Goal: Information Seeking & Learning: Learn about a topic

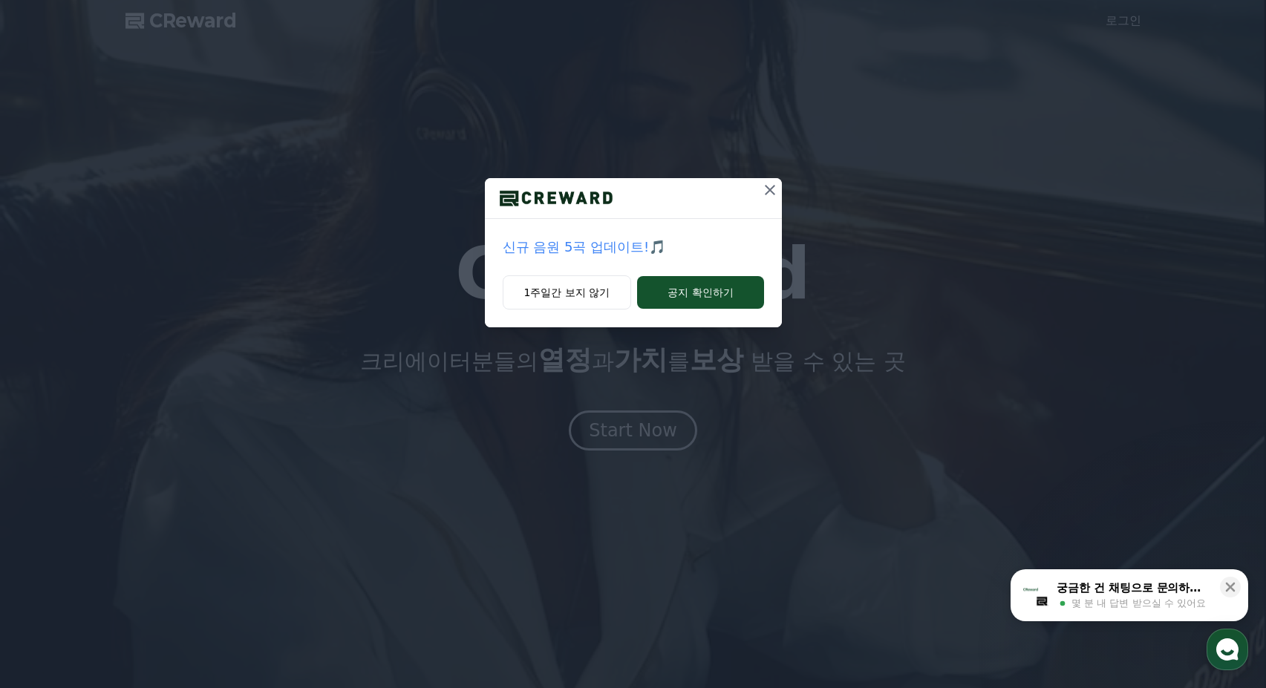
click at [768, 186] on icon at bounding box center [770, 190] width 18 height 18
click at [767, 192] on icon at bounding box center [770, 190] width 18 height 18
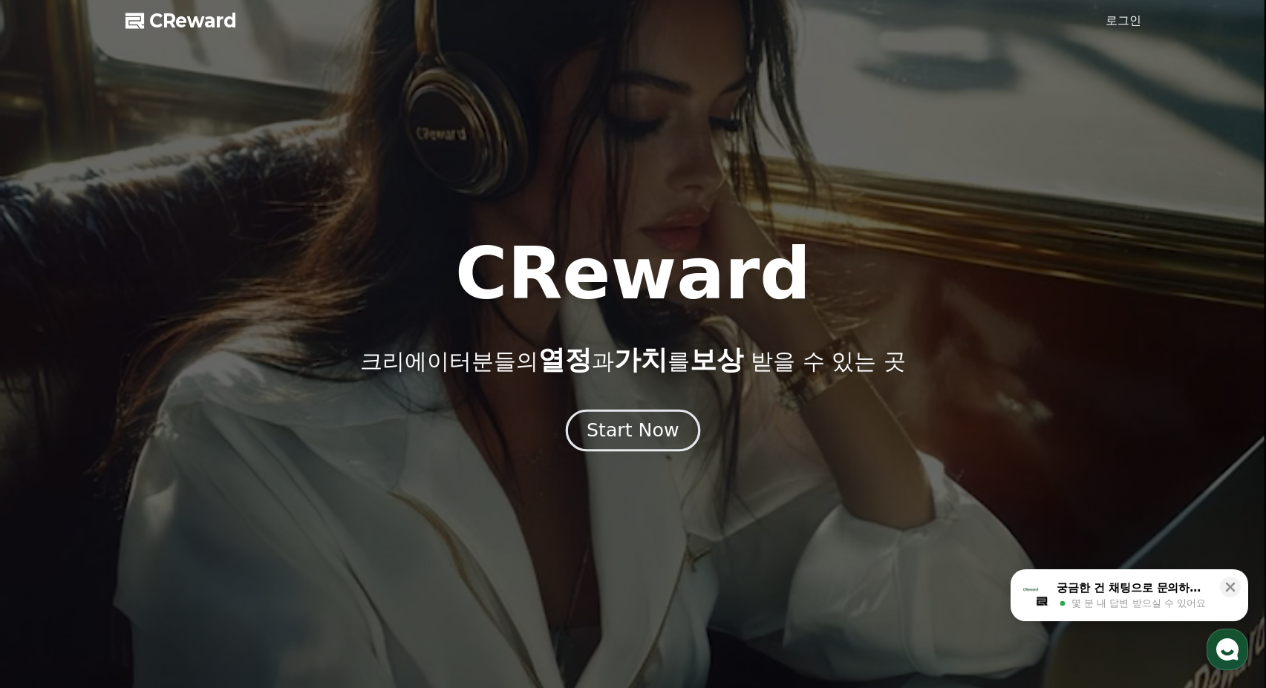
click at [637, 430] on div "Start Now" at bounding box center [633, 430] width 92 height 25
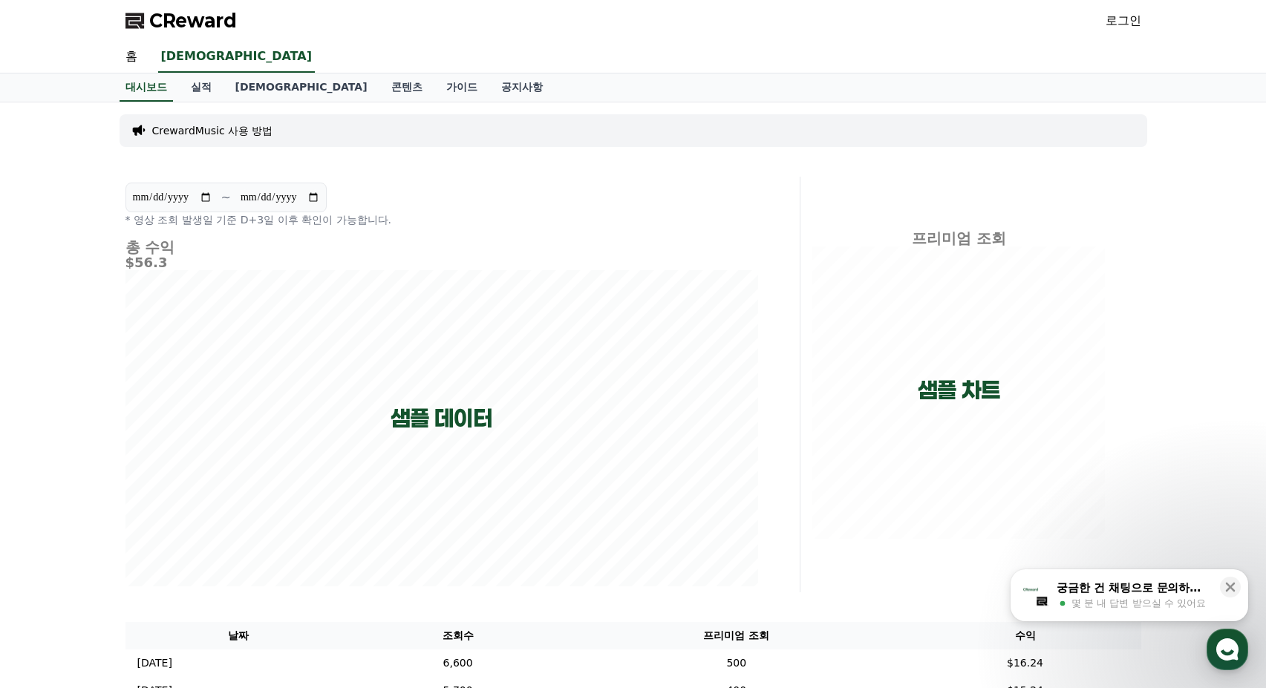
click at [59, 301] on div "**********" at bounding box center [633, 464] width 1266 height 724
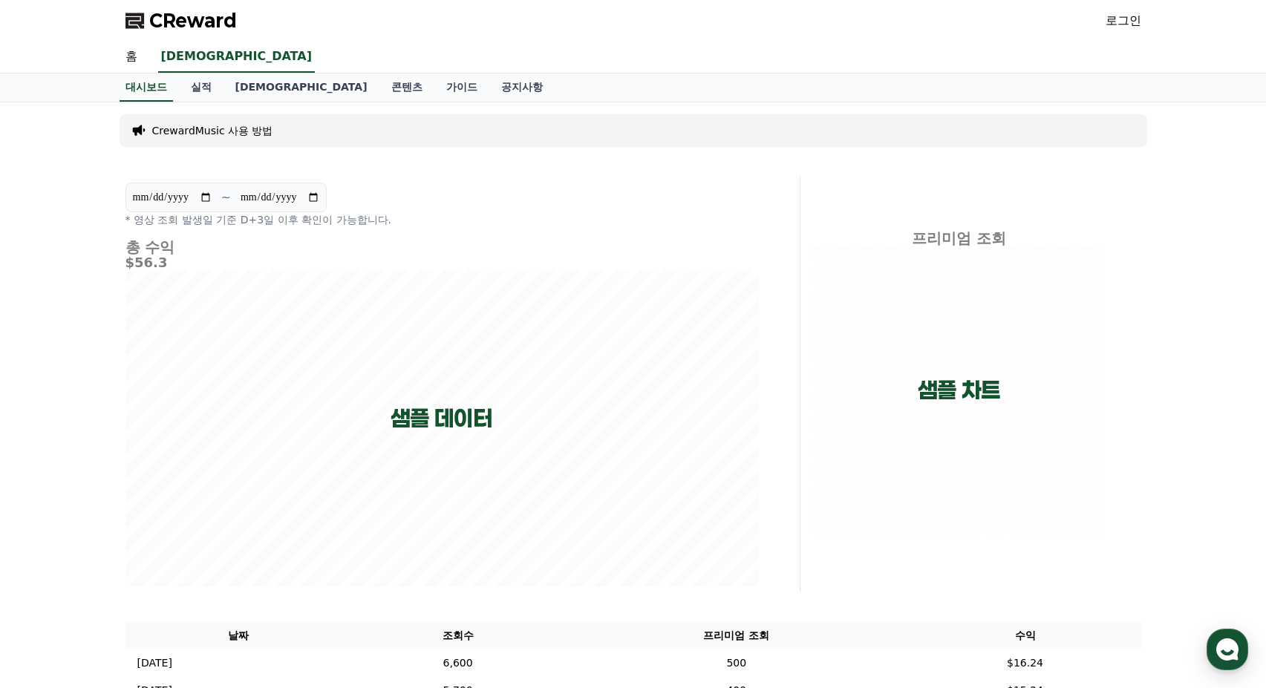
click at [122, 53] on link "홈" at bounding box center [132, 57] width 36 height 31
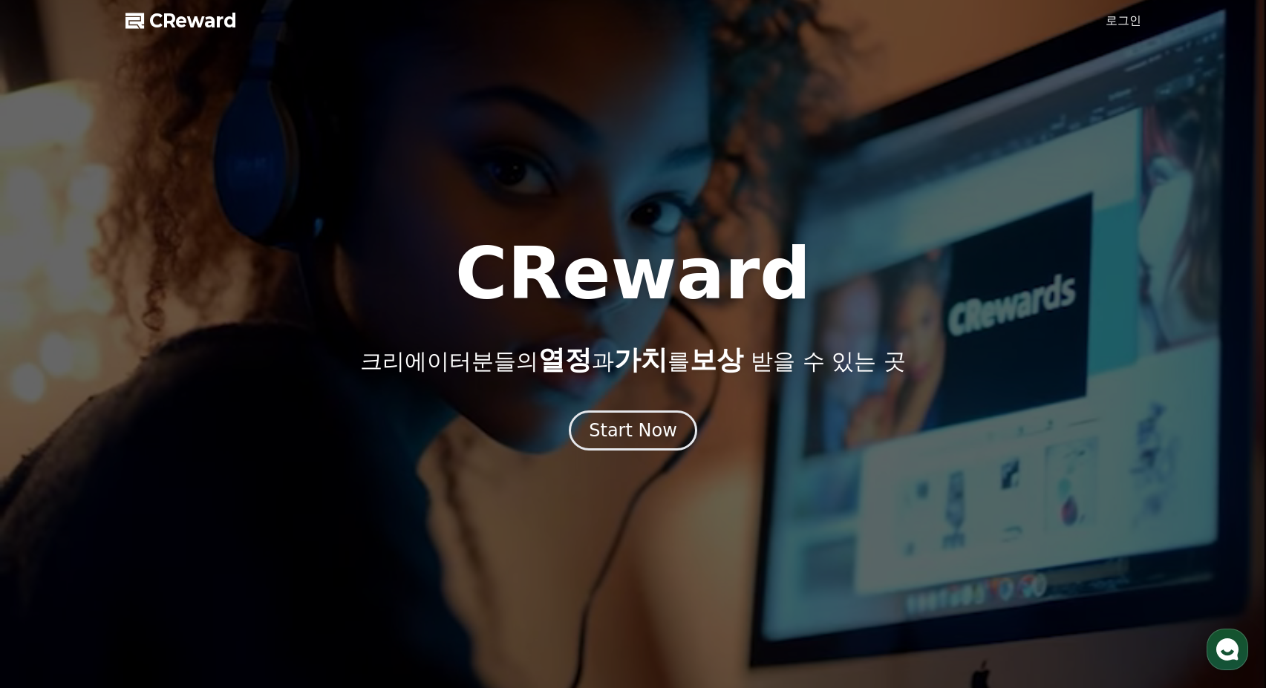
click at [1117, 24] on link "로그인" at bounding box center [1124, 21] width 36 height 18
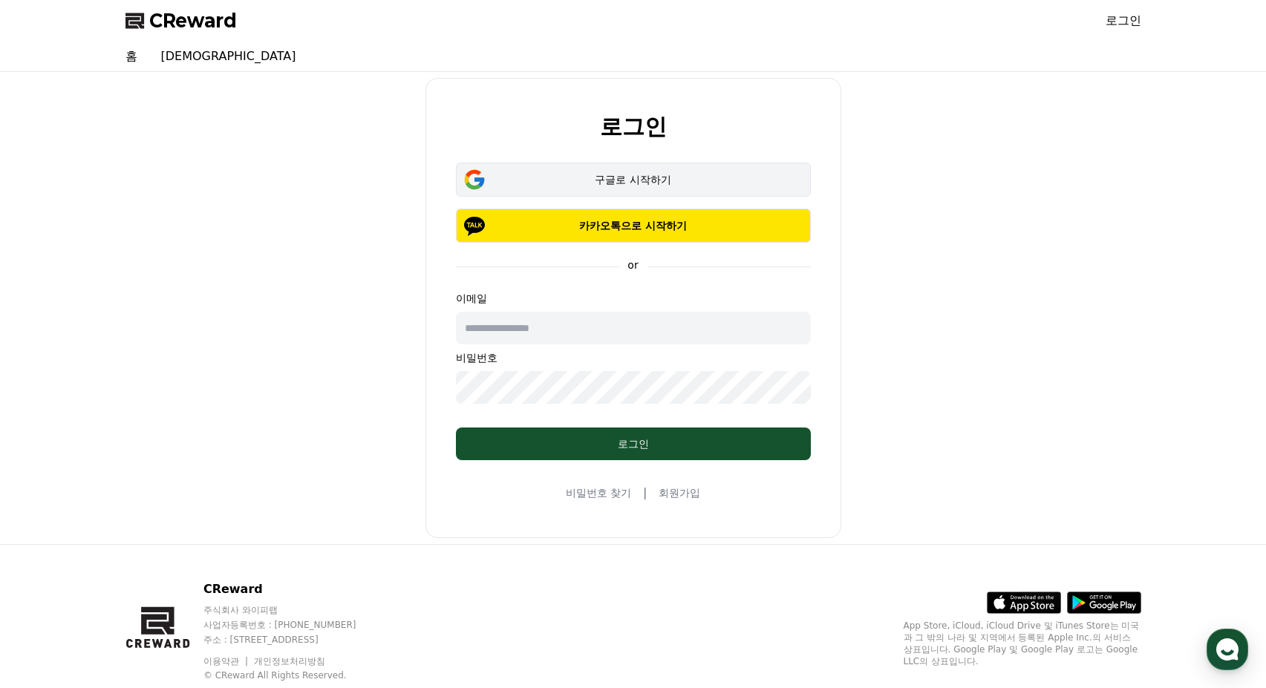
click at [659, 180] on div "구글로 시작하기" at bounding box center [633, 179] width 312 height 15
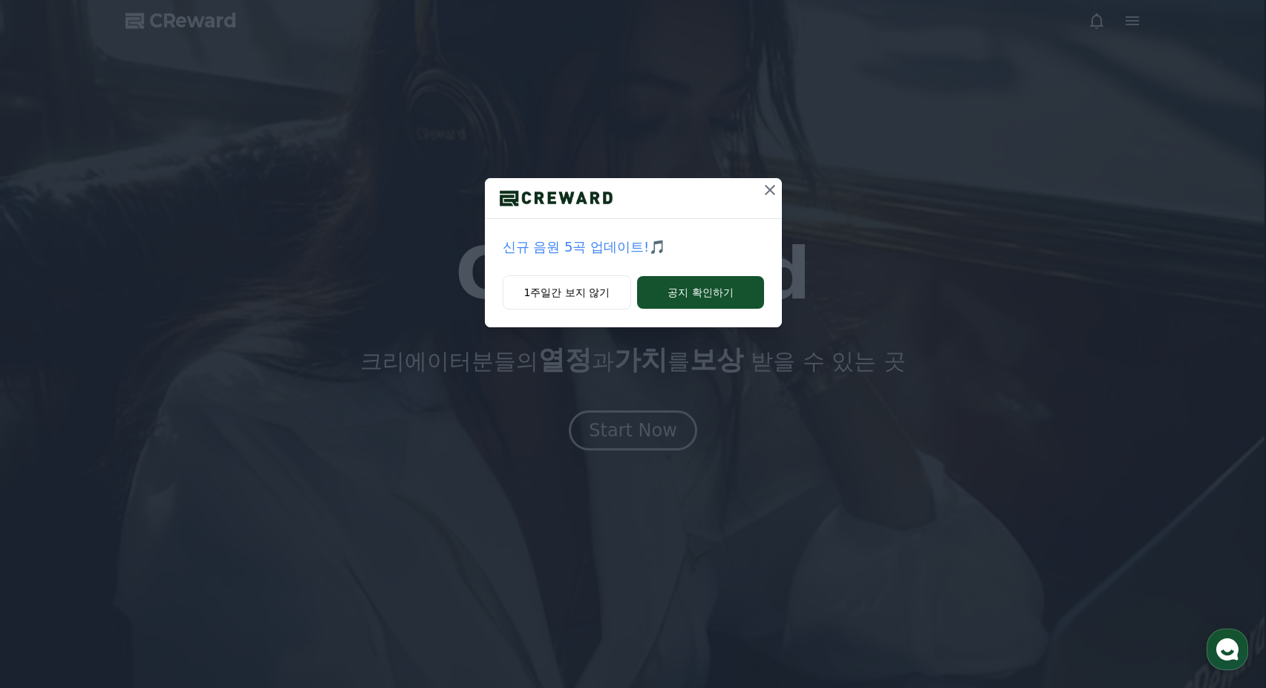
click at [765, 189] on icon at bounding box center [770, 190] width 18 height 18
click at [723, 276] on button "공지 확인하기" at bounding box center [700, 292] width 126 height 33
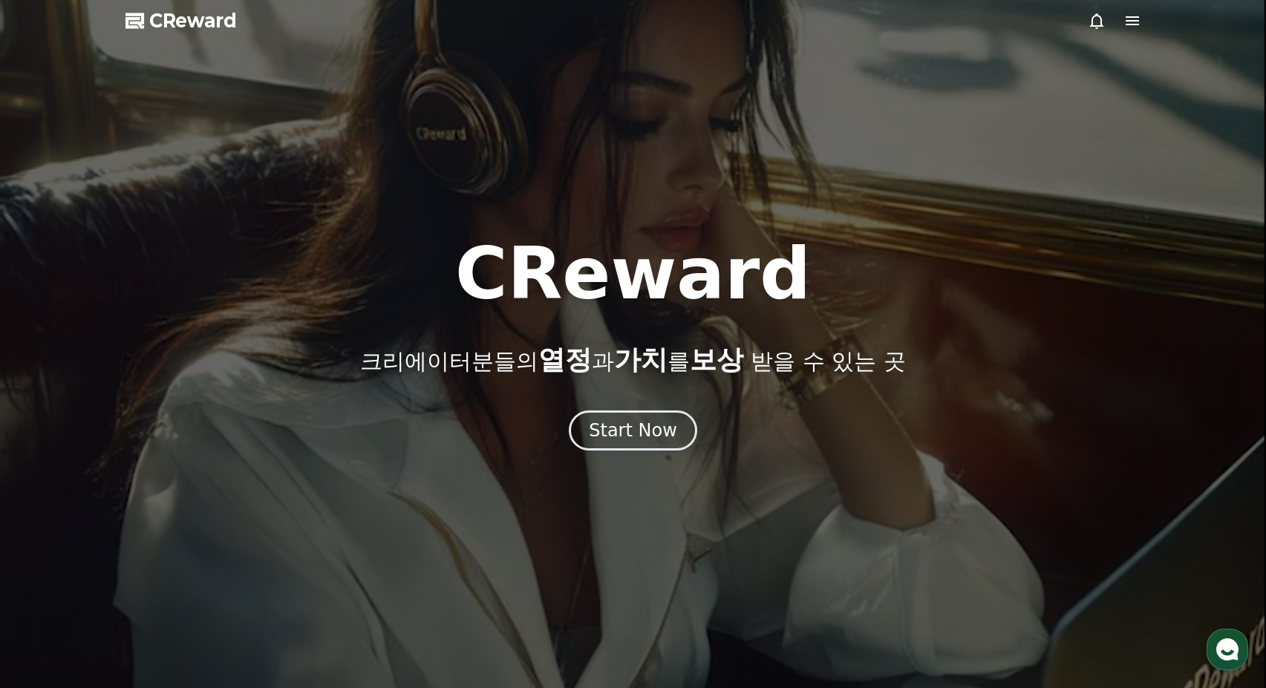
click at [1129, 23] on icon at bounding box center [1132, 21] width 18 height 18
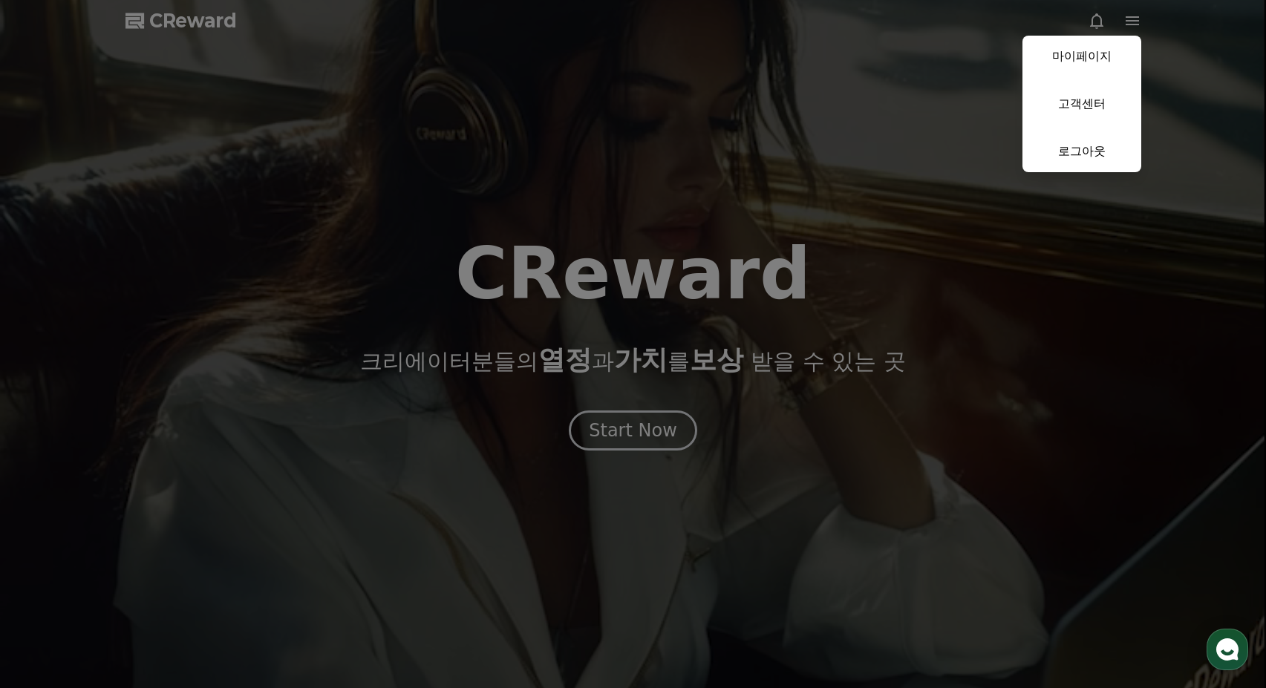
click at [939, 174] on button "close" at bounding box center [633, 344] width 1266 height 688
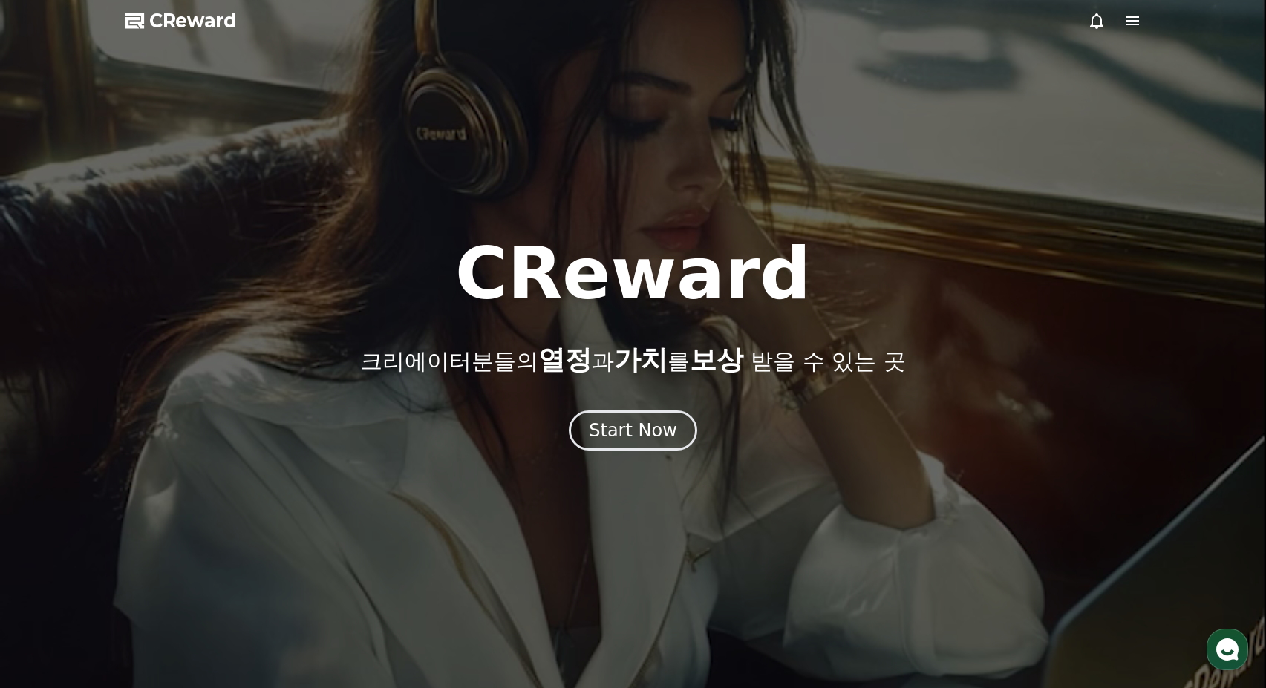
click at [827, 170] on div at bounding box center [633, 344] width 1266 height 688
click at [1129, 22] on icon at bounding box center [1132, 20] width 13 height 9
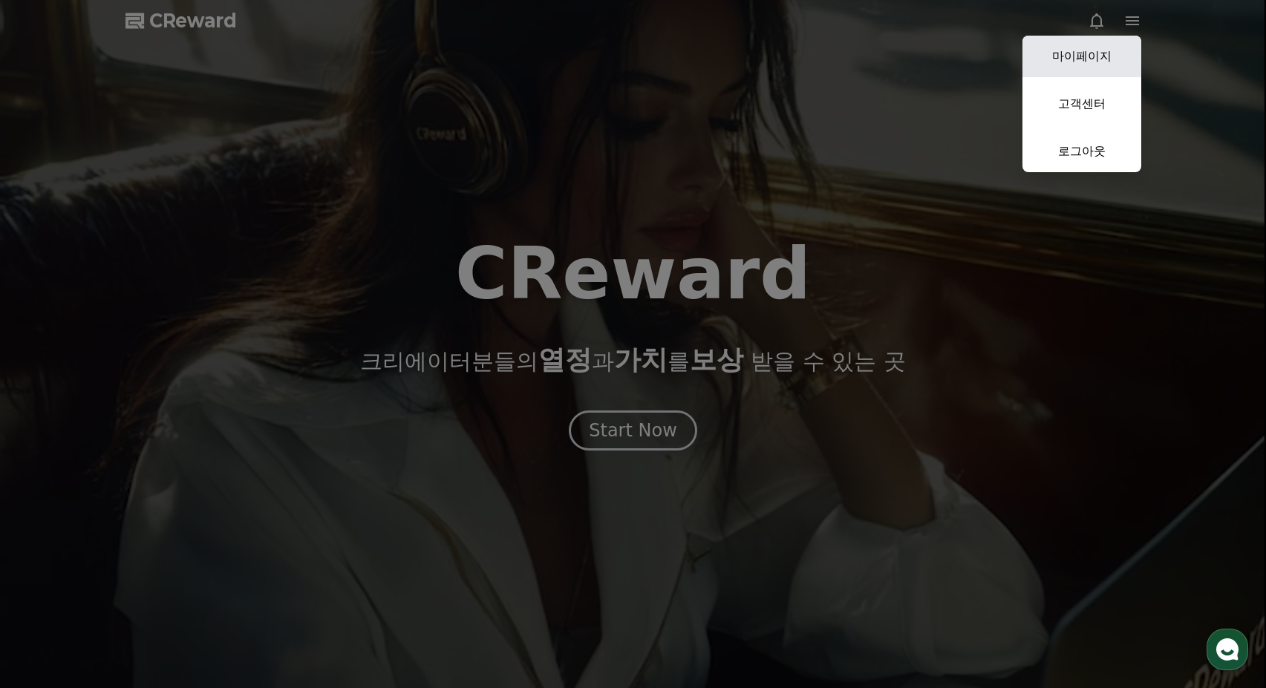
click at [1094, 59] on link "마이페이지" at bounding box center [1081, 57] width 119 height 42
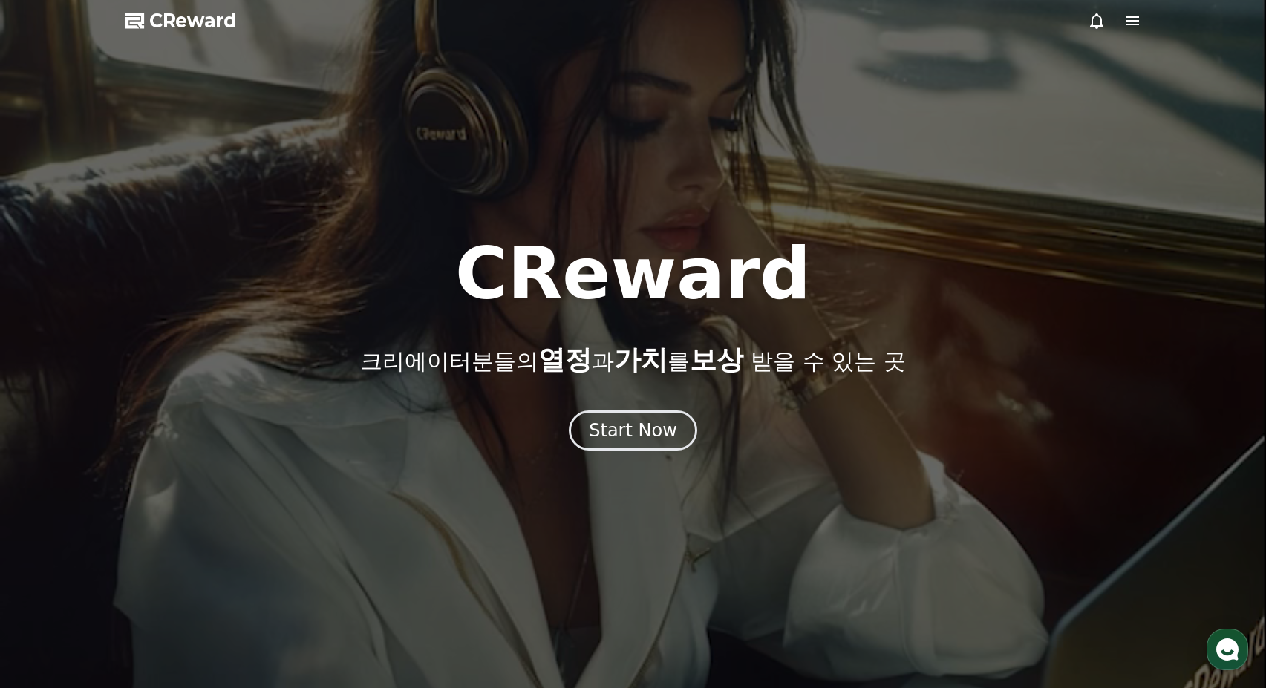
select select "**********"
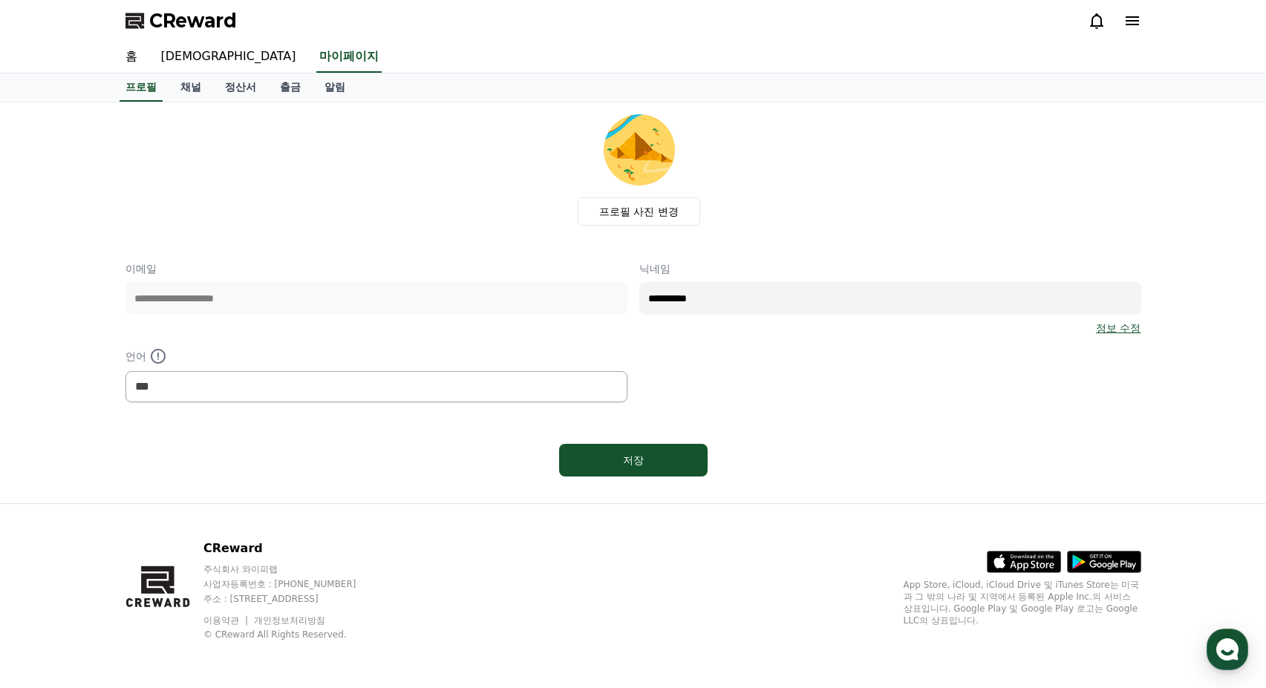
click at [156, 49] on link "[DEMOGRAPHIC_DATA]" at bounding box center [228, 57] width 159 height 31
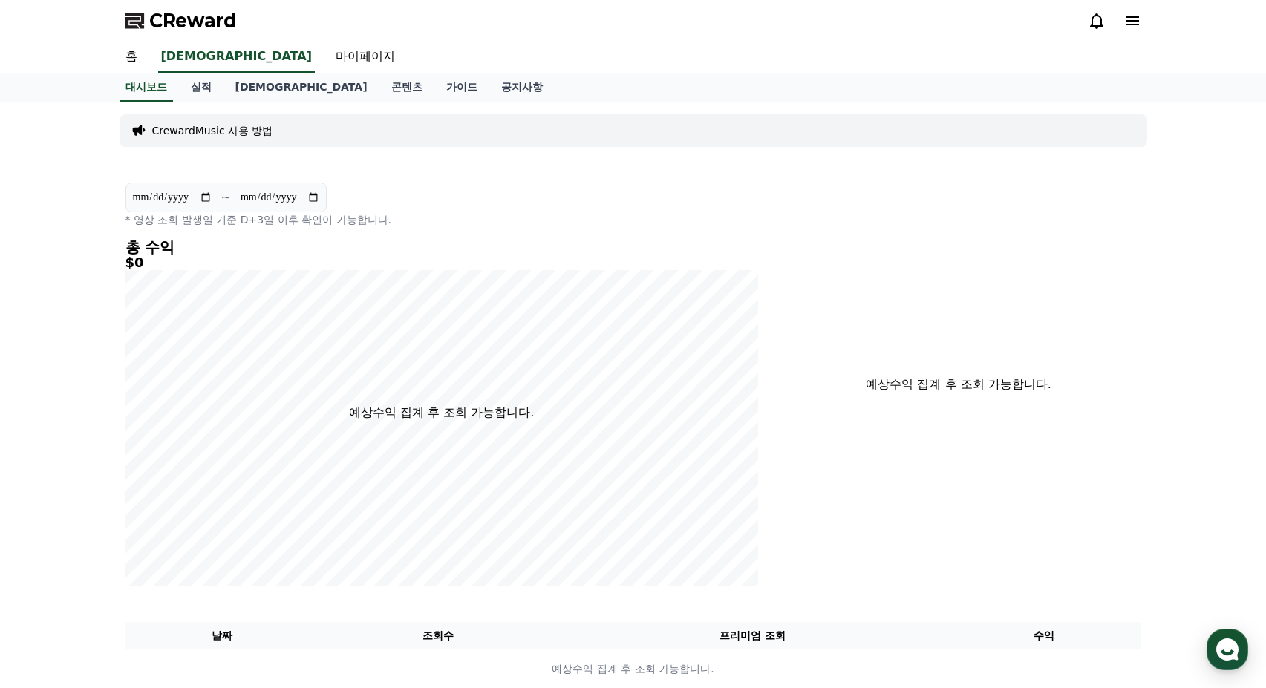
click at [200, 136] on p "CrewardMusic 사용 방법" at bounding box center [212, 130] width 121 height 15
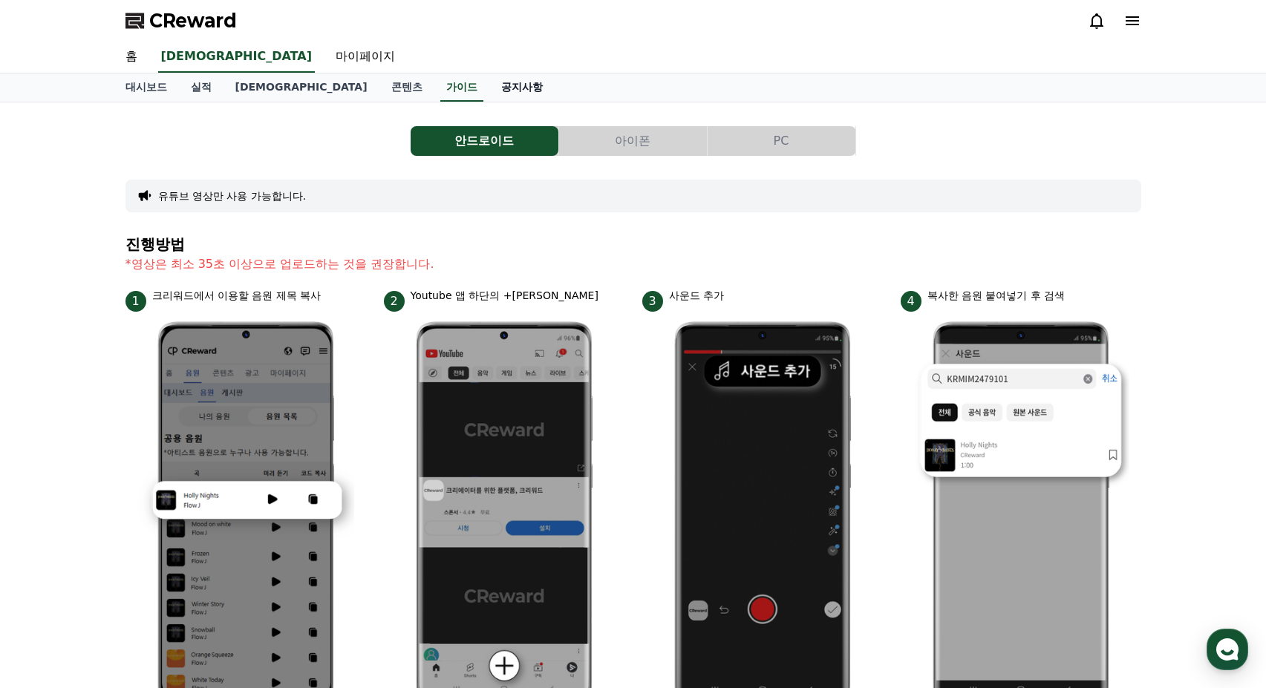
click at [489, 89] on link "공지사항" at bounding box center [521, 88] width 65 height 28
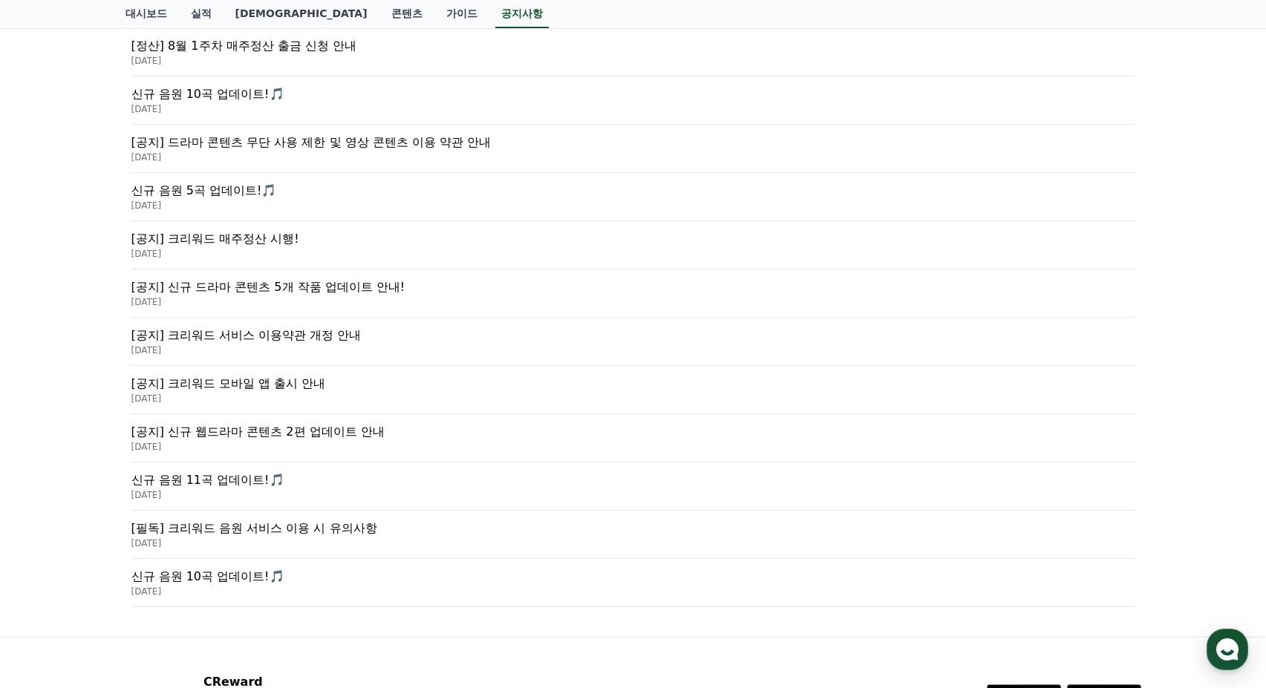
scroll to position [287, 0]
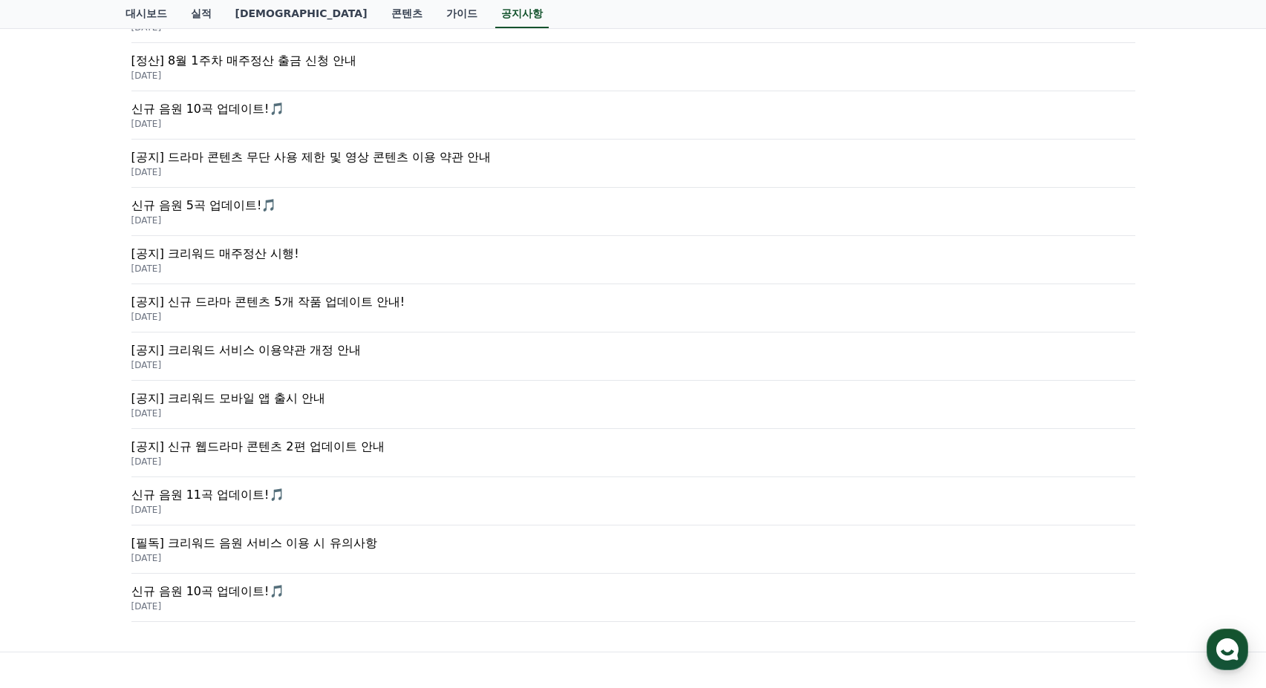
click at [241, 303] on p "[공지] 신규 드라마 콘텐츠 5개 작품 업데이트 안내!" at bounding box center [633, 302] width 1004 height 18
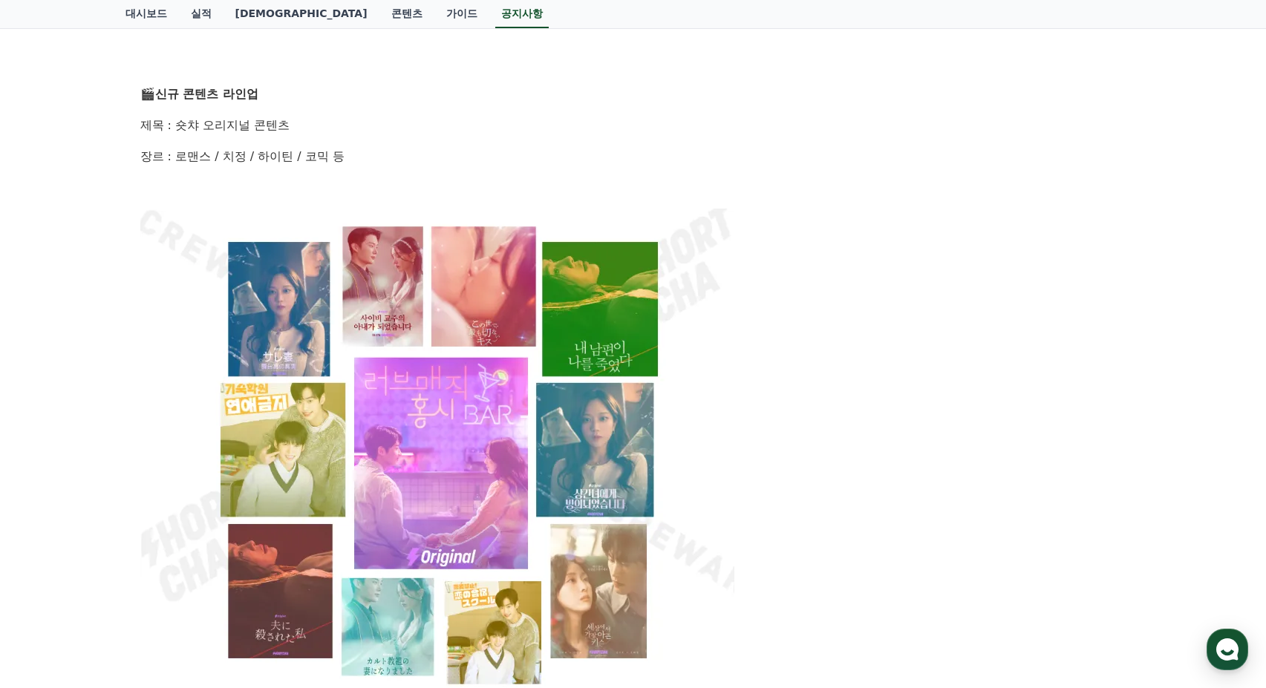
scroll to position [520, 0]
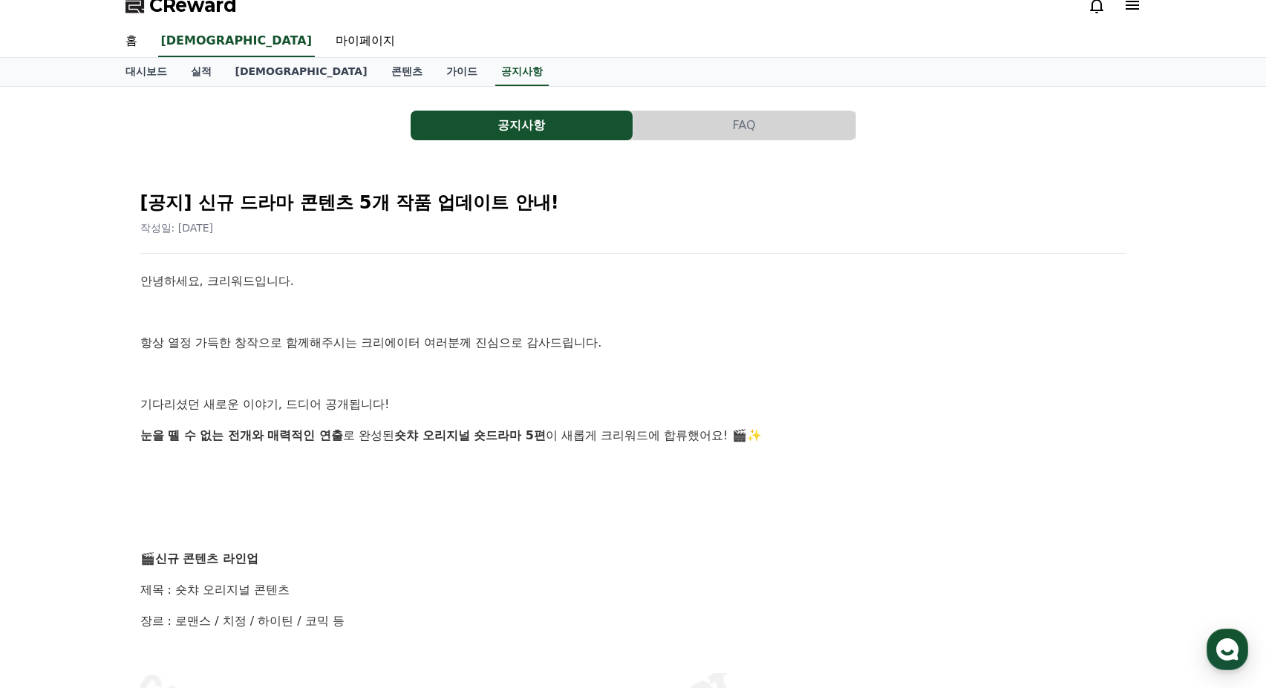
scroll to position [0, 0]
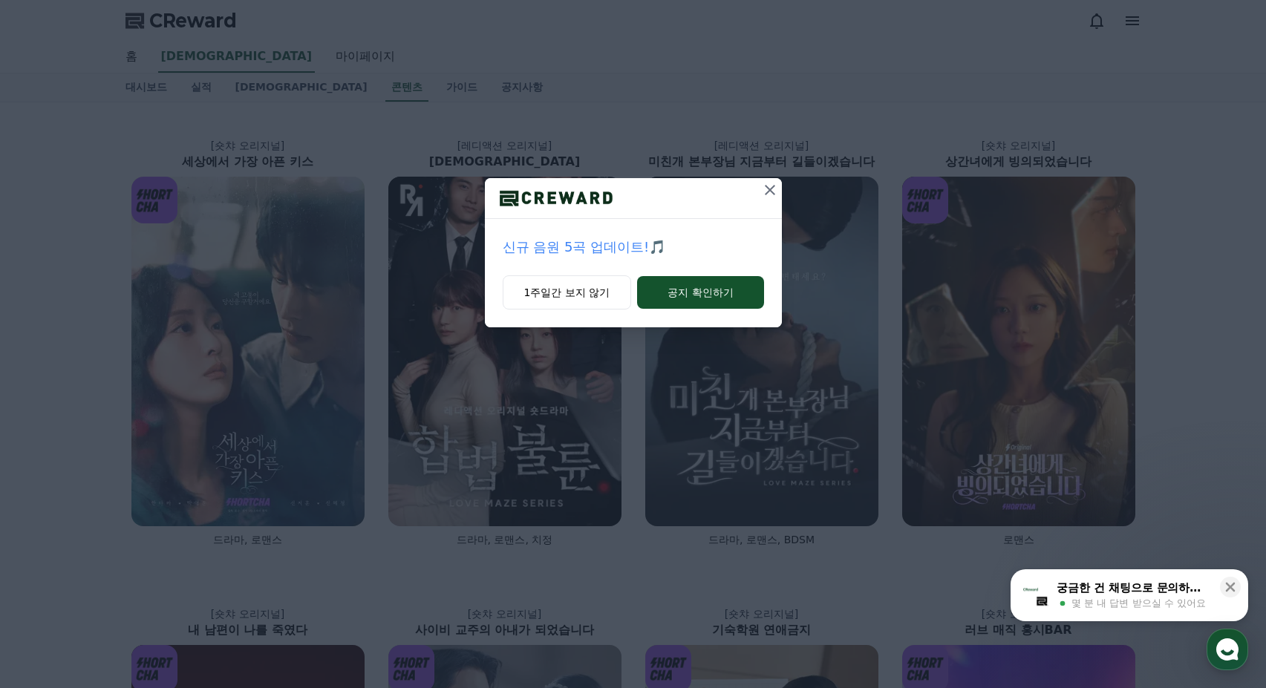
click at [768, 190] on icon at bounding box center [770, 190] width 18 height 18
